Goal: Task Accomplishment & Management: Use online tool/utility

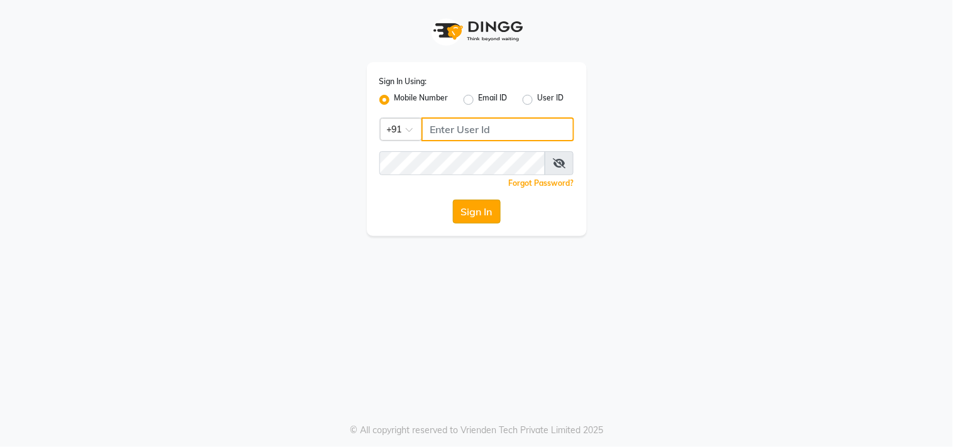
type input "9676070796"
click at [482, 203] on button "Sign In" at bounding box center [477, 212] width 48 height 24
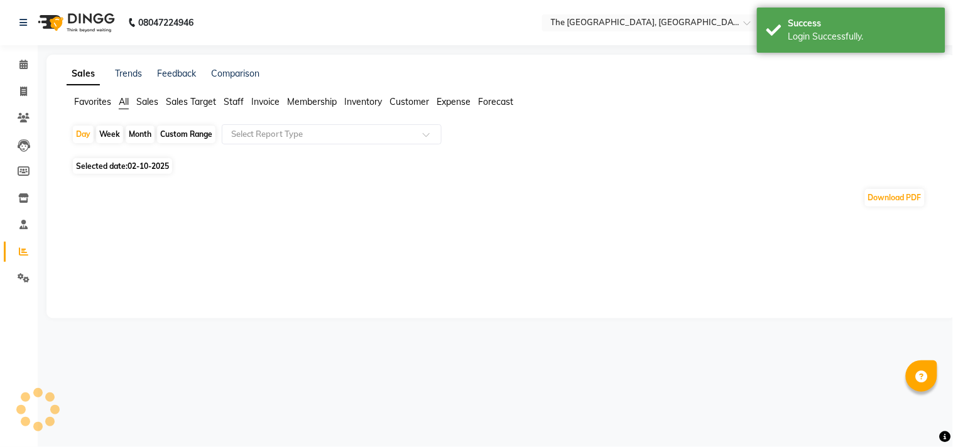
select select "en"
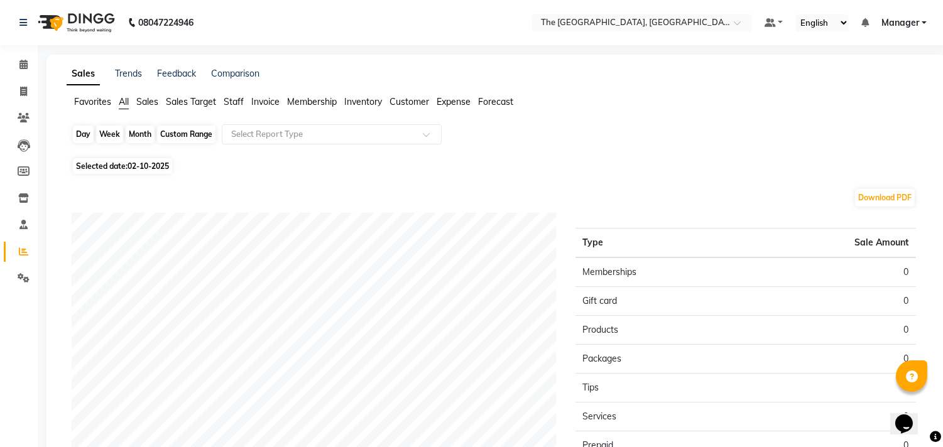
click at [87, 134] on div "Day" at bounding box center [83, 135] width 21 height 18
select select "10"
select select "2025"
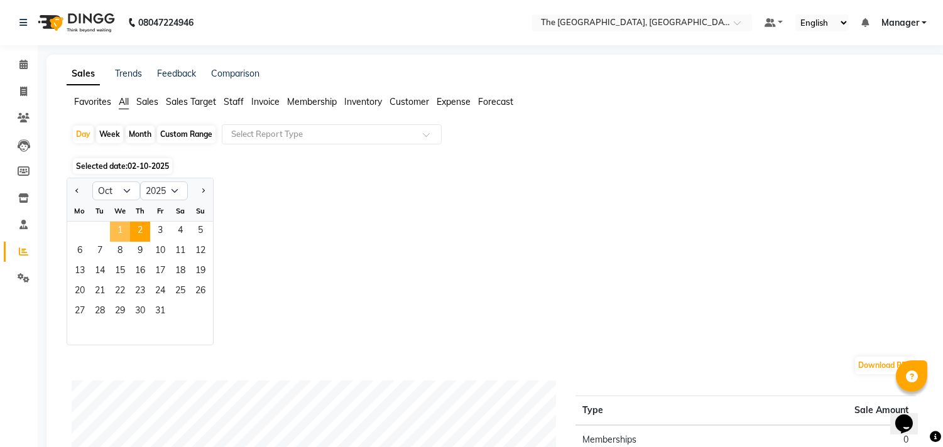
click at [114, 231] on span "1" at bounding box center [120, 232] width 20 height 20
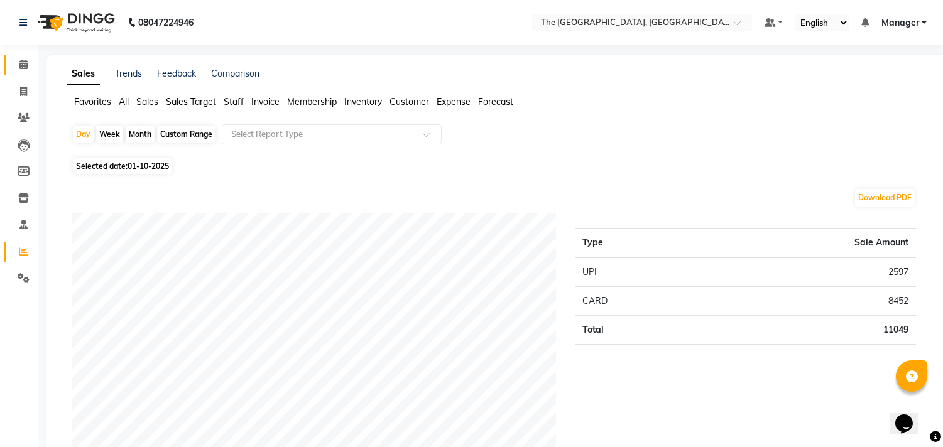
click at [24, 66] on icon at bounding box center [23, 64] width 8 height 9
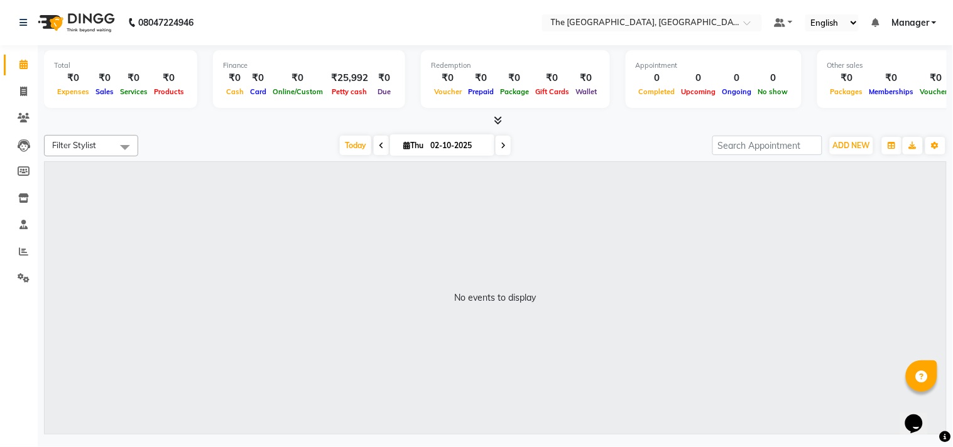
click at [379, 143] on span at bounding box center [381, 145] width 15 height 19
type input "01-10-2025"
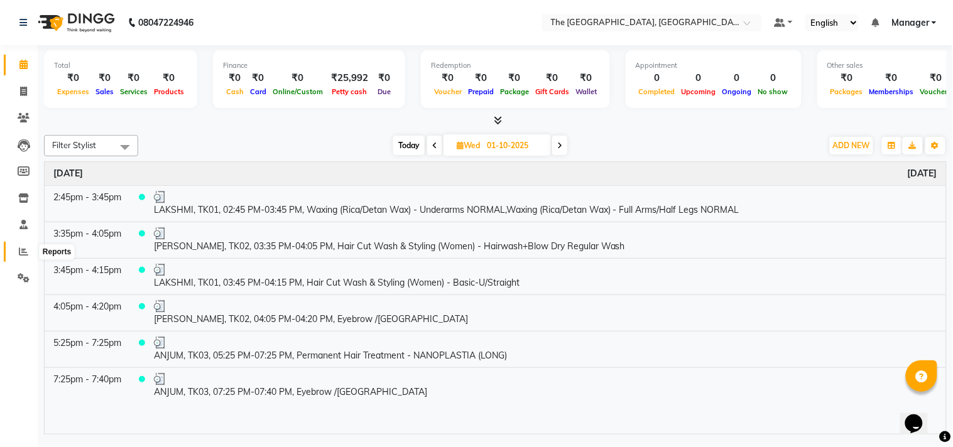
click at [19, 248] on icon at bounding box center [23, 251] width 9 height 9
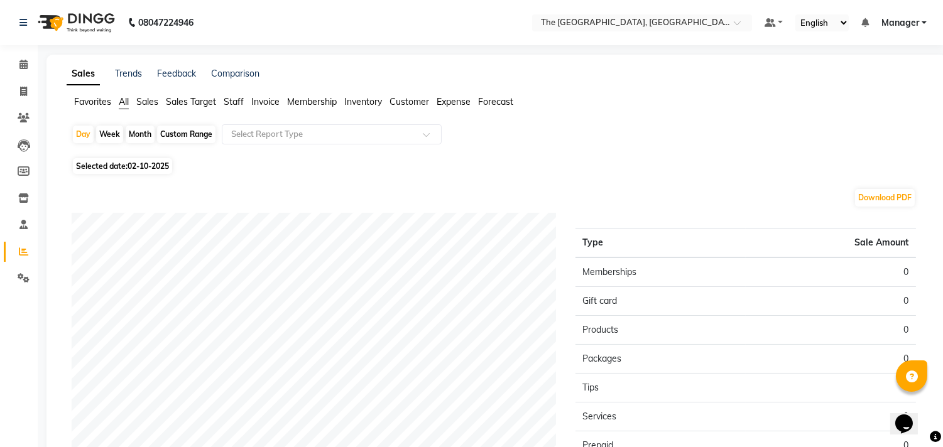
click at [235, 97] on span "Staff" at bounding box center [234, 101] width 20 height 11
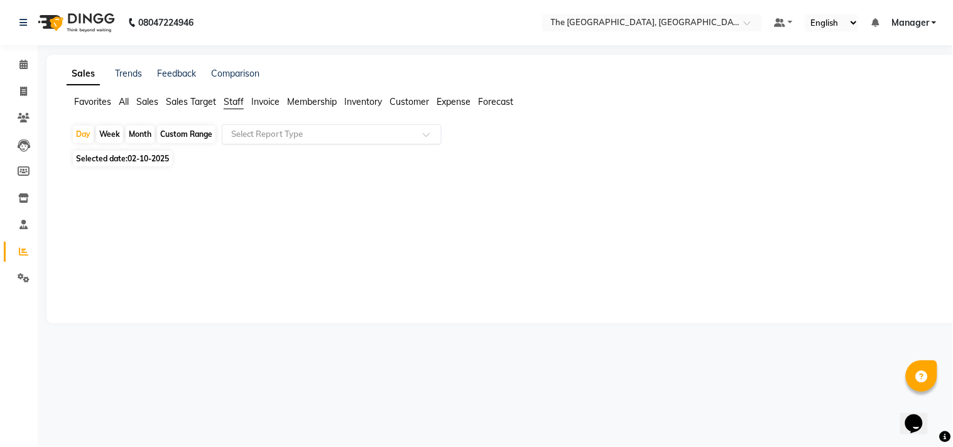
click at [252, 136] on input "text" at bounding box center [319, 134] width 181 height 13
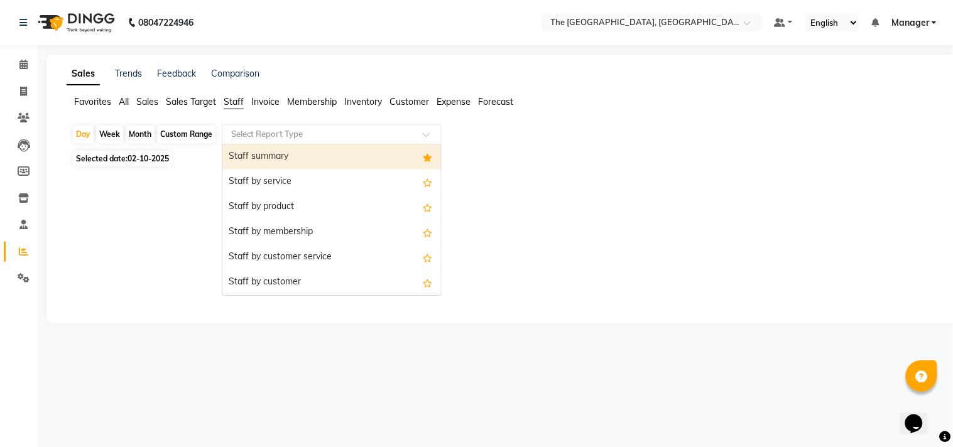
click at [253, 152] on div "Staff summary" at bounding box center [331, 156] width 219 height 25
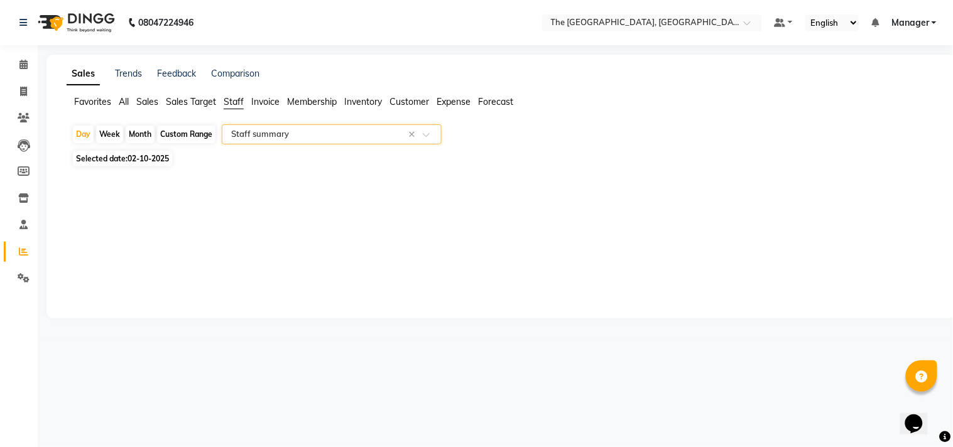
click at [139, 135] on div "Month" at bounding box center [140, 135] width 29 height 18
select select "10"
select select "2025"
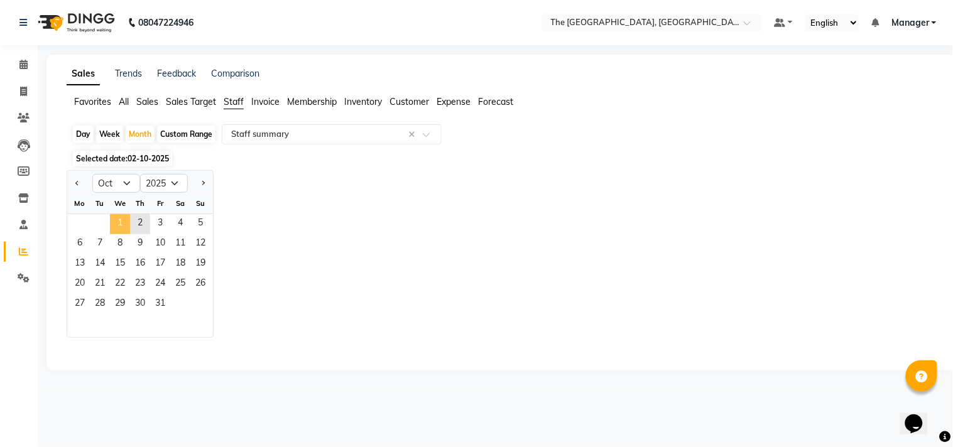
click at [116, 225] on span "1" at bounding box center [120, 224] width 20 height 20
select select "full_report"
select select "csv"
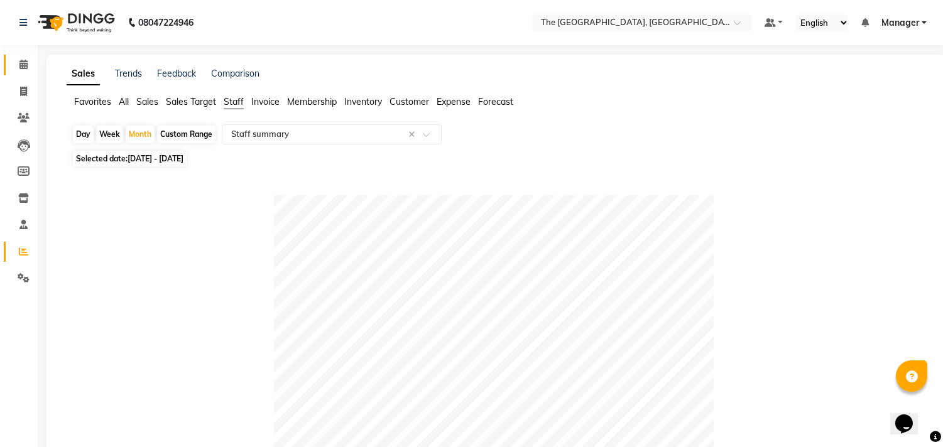
click at [13, 68] on span at bounding box center [24, 65] width 22 height 14
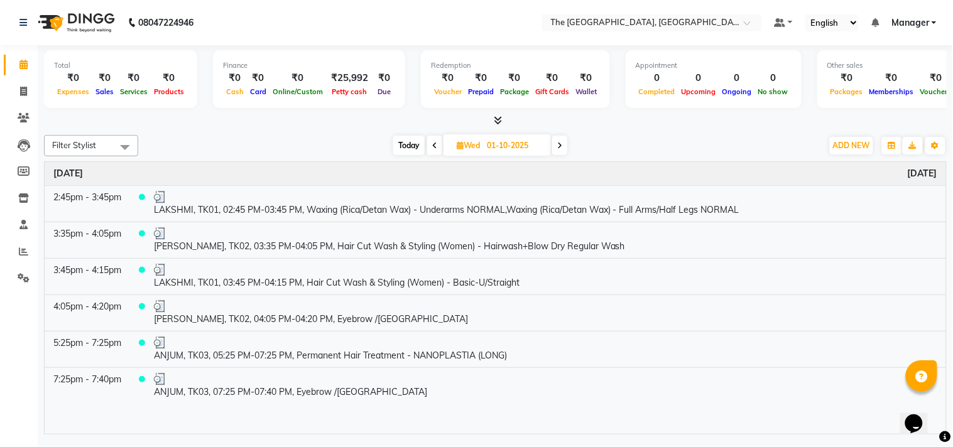
click at [407, 147] on span "Today" at bounding box center [408, 145] width 31 height 19
type input "02-10-2025"
